Goal: Find specific page/section: Find specific page/section

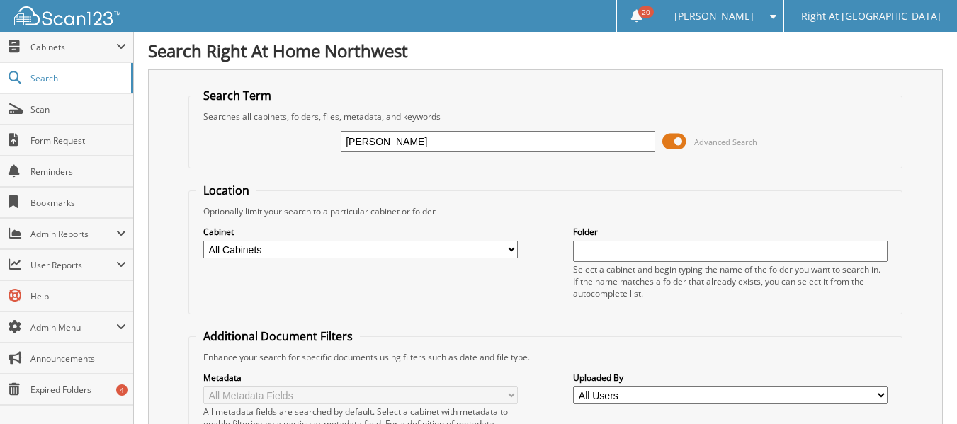
type input "[PERSON_NAME]"
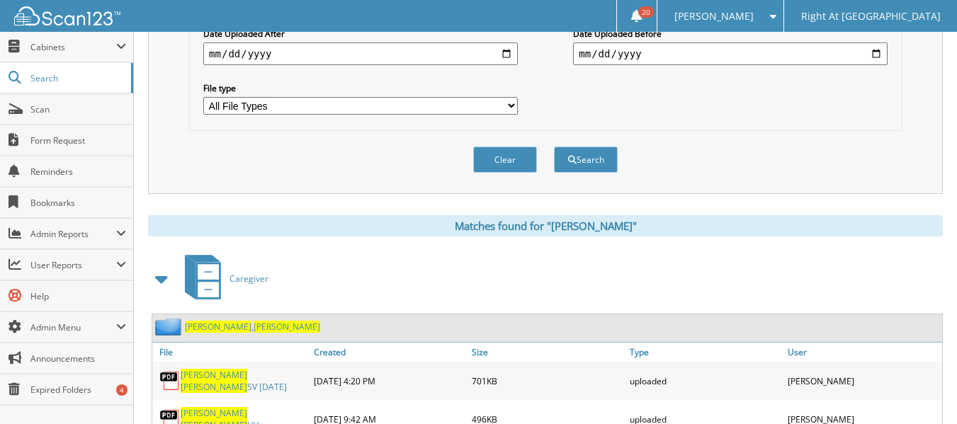
scroll to position [521, 0]
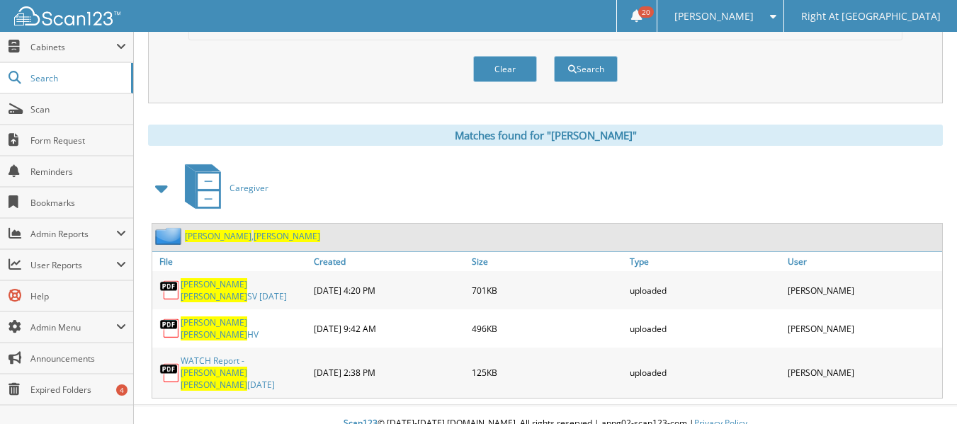
click at [203, 237] on link "Pate , Heather" at bounding box center [252, 236] width 135 height 12
